Goal: Information Seeking & Learning: Learn about a topic

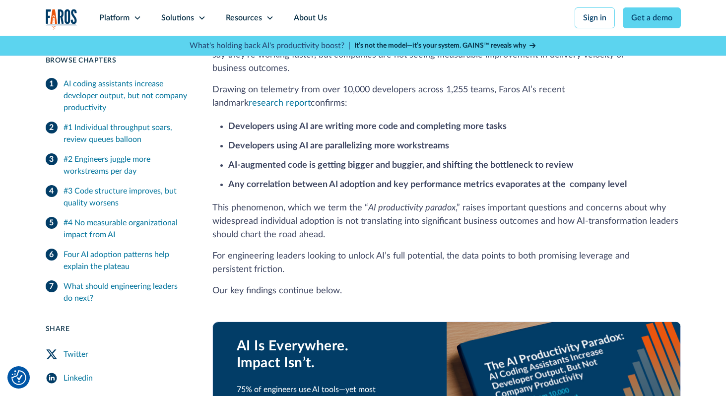
scroll to position [304, 0]
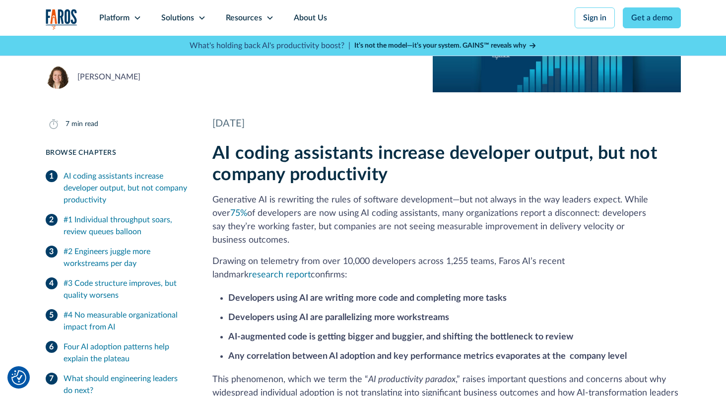
scroll to position [142, 0]
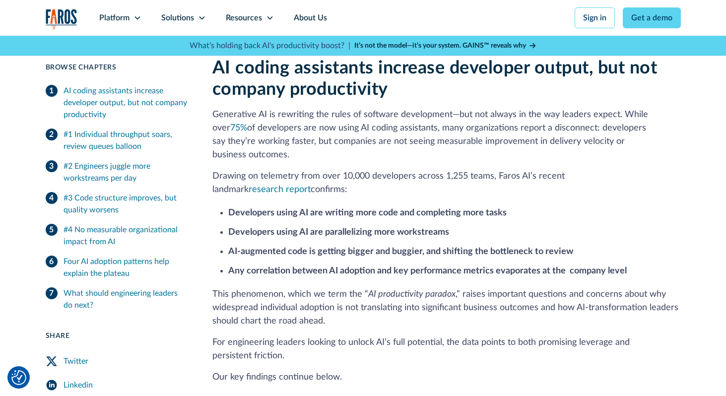
scroll to position [222, 0]
